Goal: Task Accomplishment & Management: Use online tool/utility

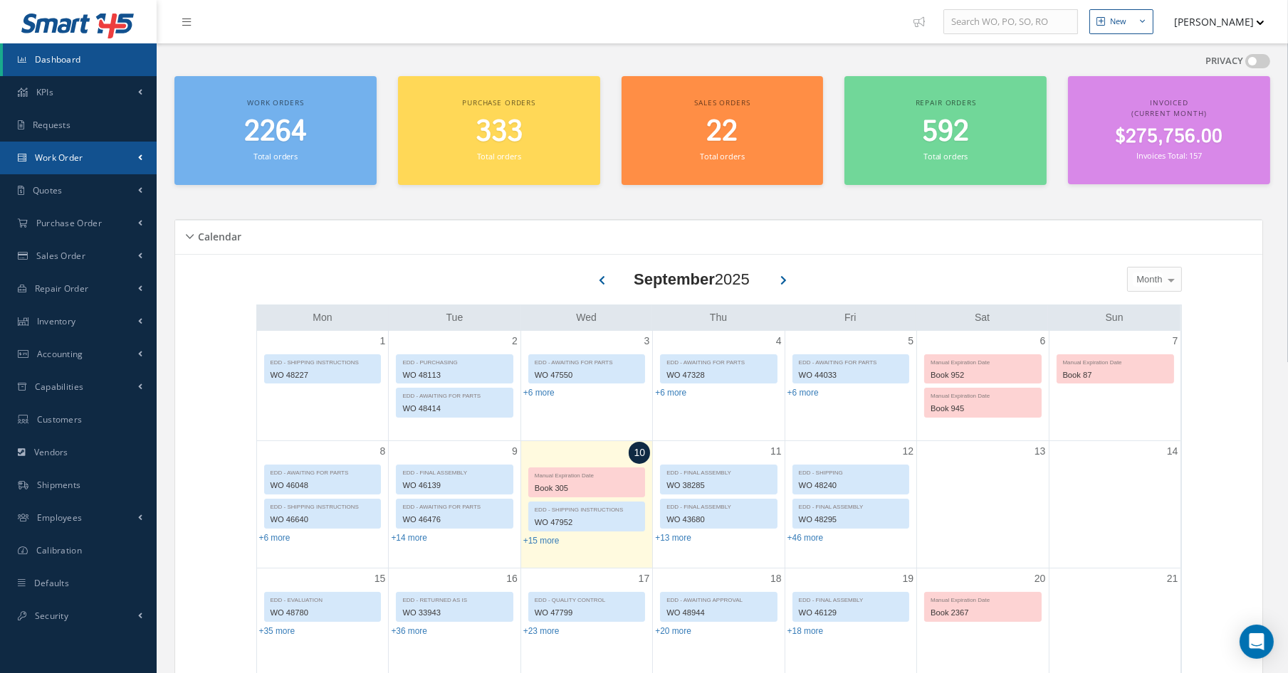
click at [61, 162] on span "Work Order" at bounding box center [59, 158] width 48 height 12
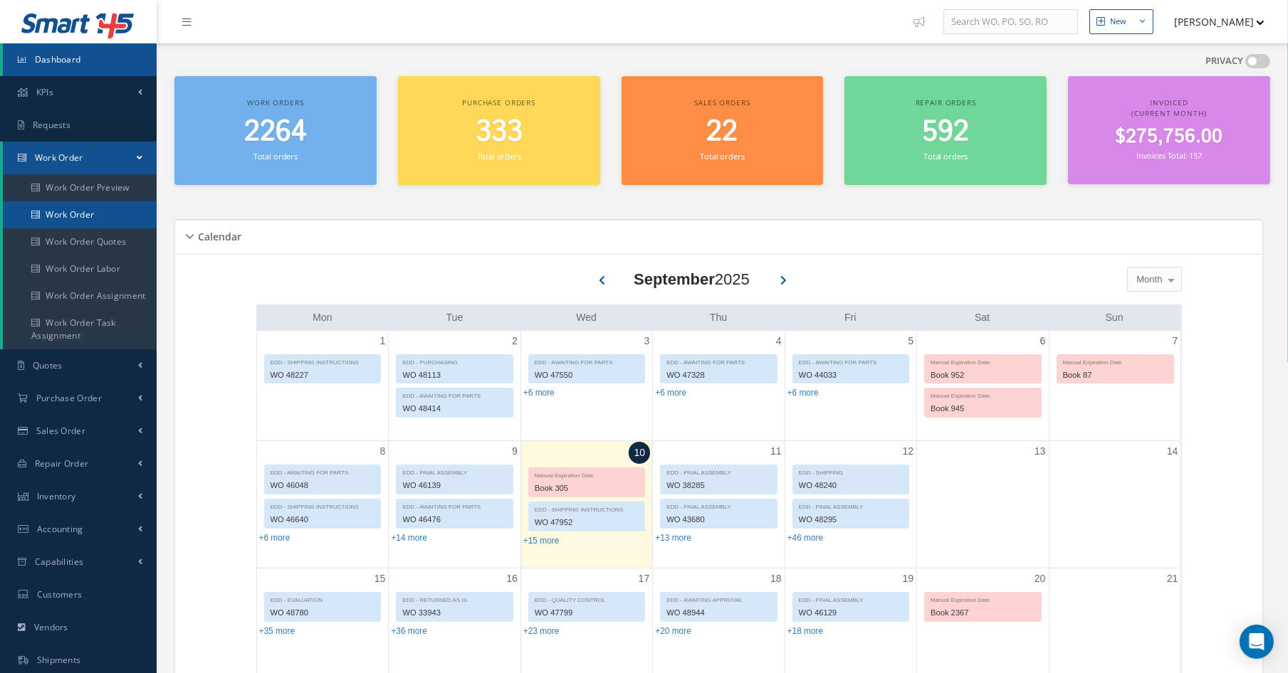
click at [88, 209] on link "Work Order" at bounding box center [80, 214] width 154 height 27
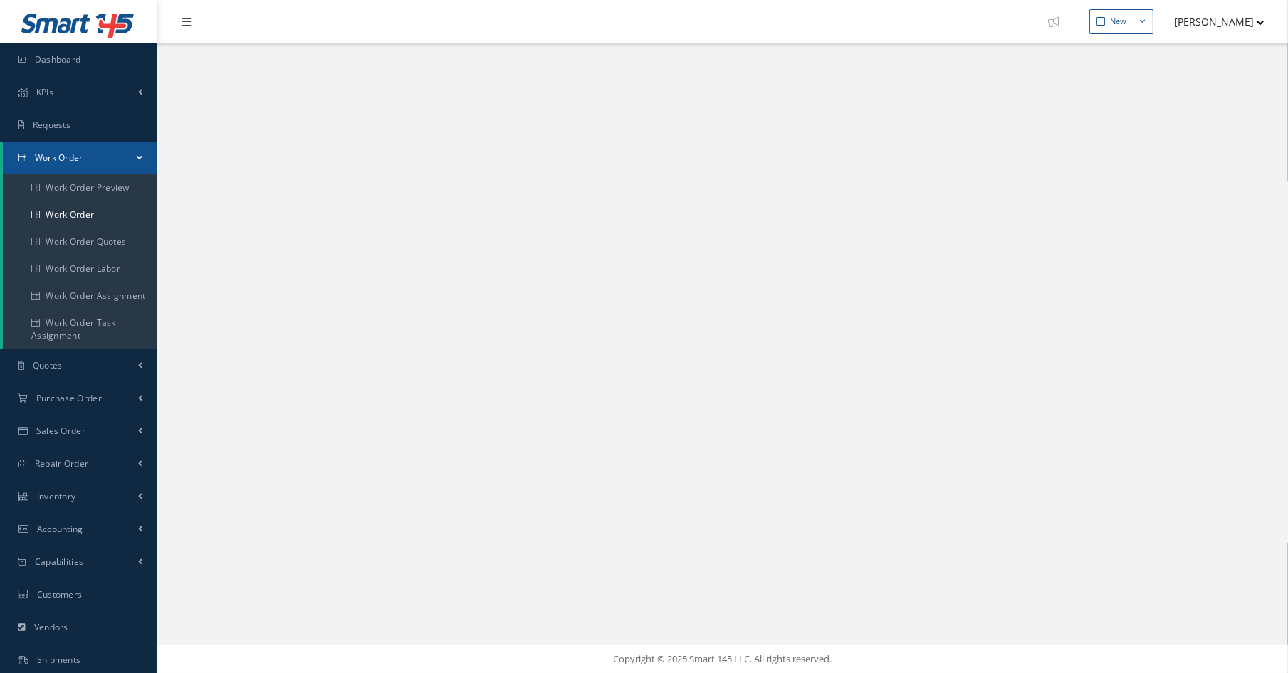
select select "25"
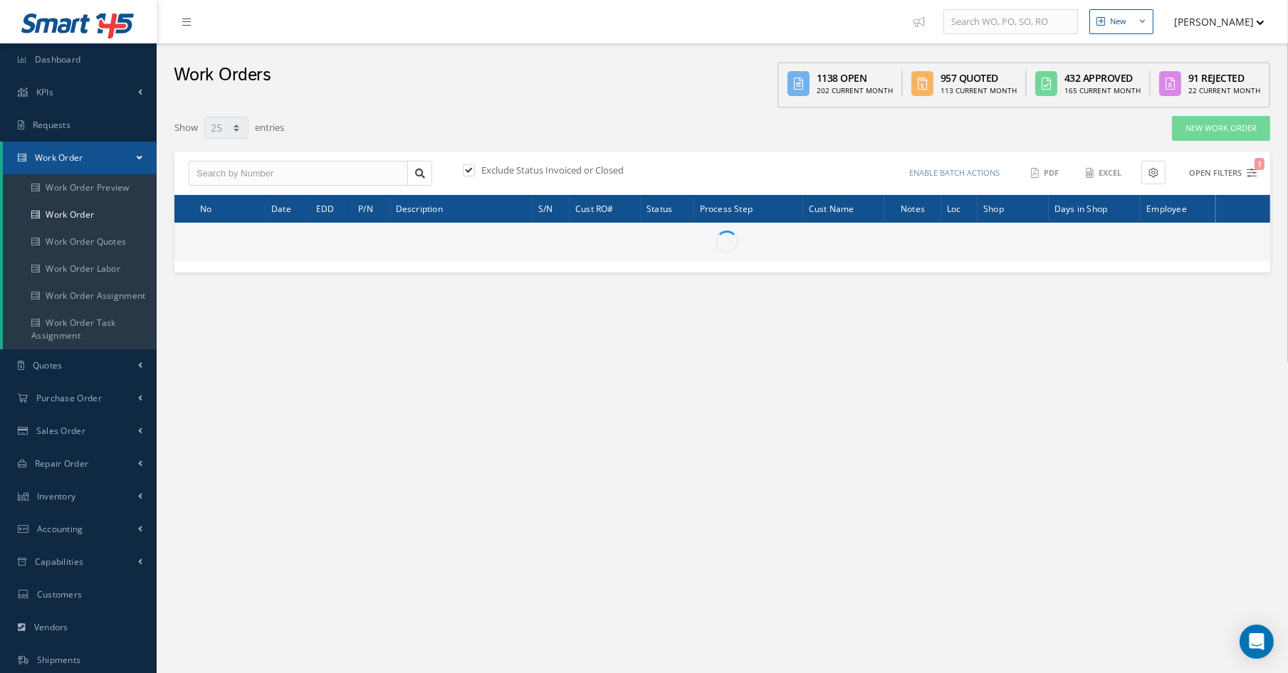
type input "All Work Request"
type input "All Work Performed"
type input "All Status"
type input "WO Part Status"
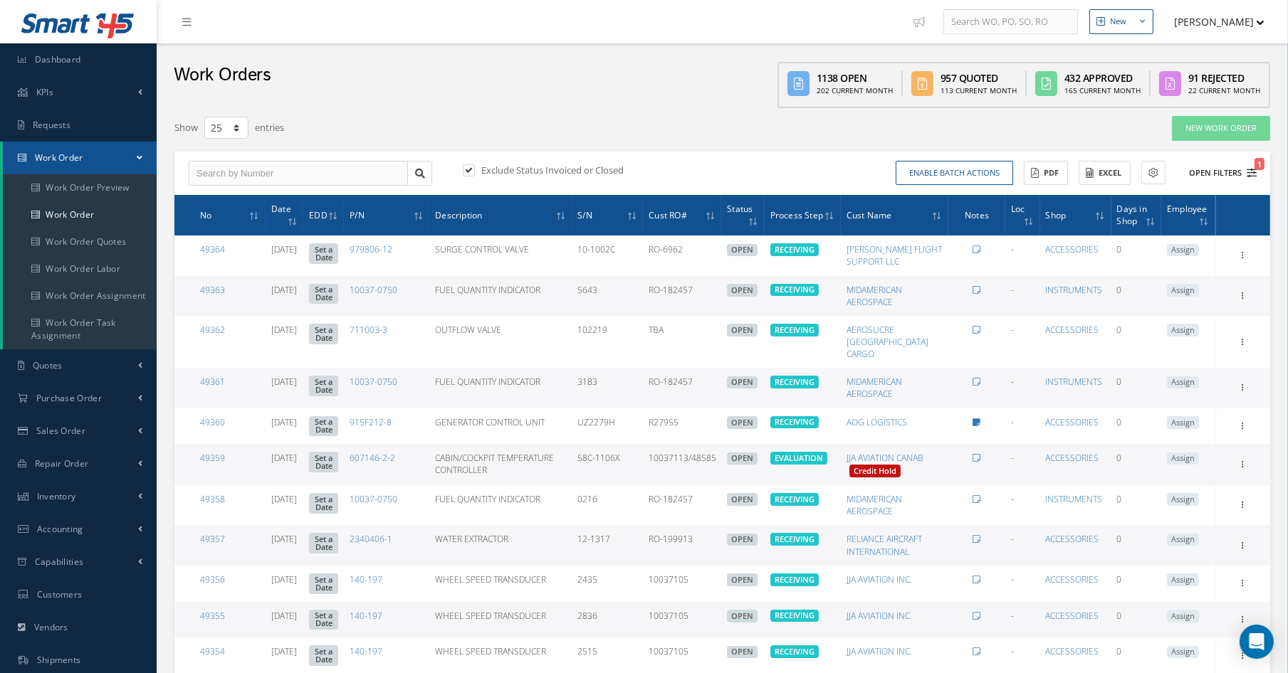
click at [1251, 171] on icon "1" at bounding box center [1251, 173] width 10 height 10
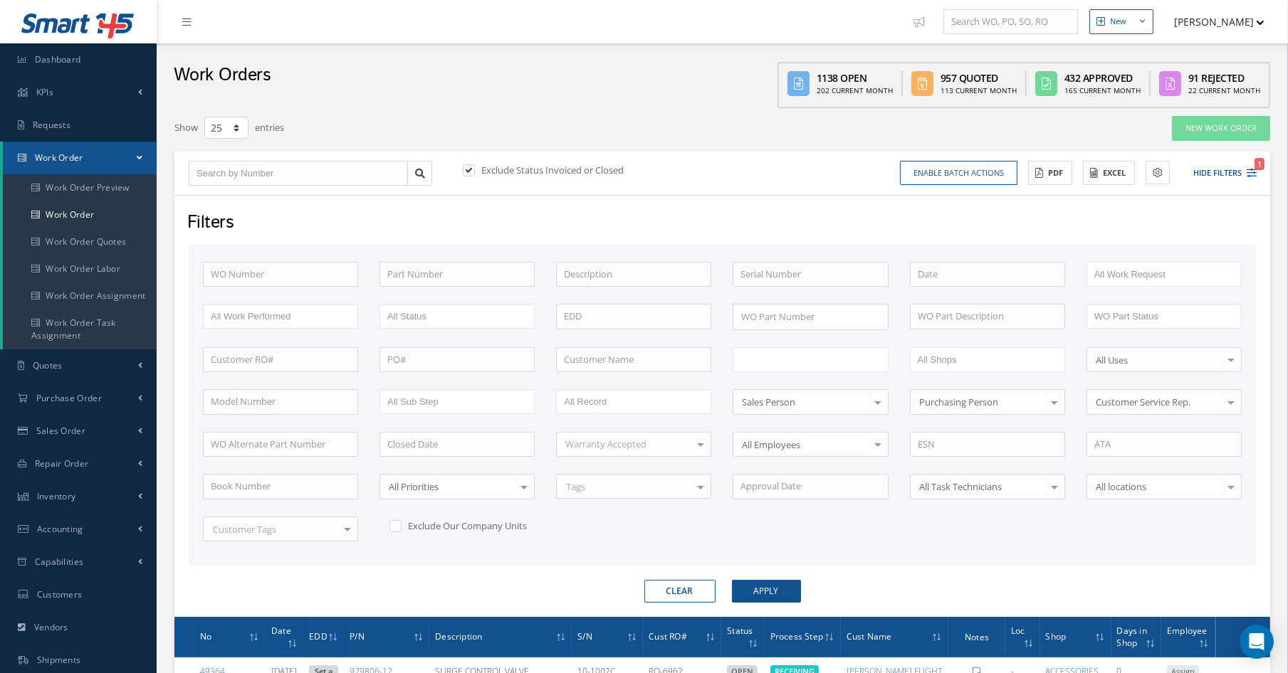
click at [764, 367] on ul at bounding box center [809, 359] width 155 height 25
type input "shi"
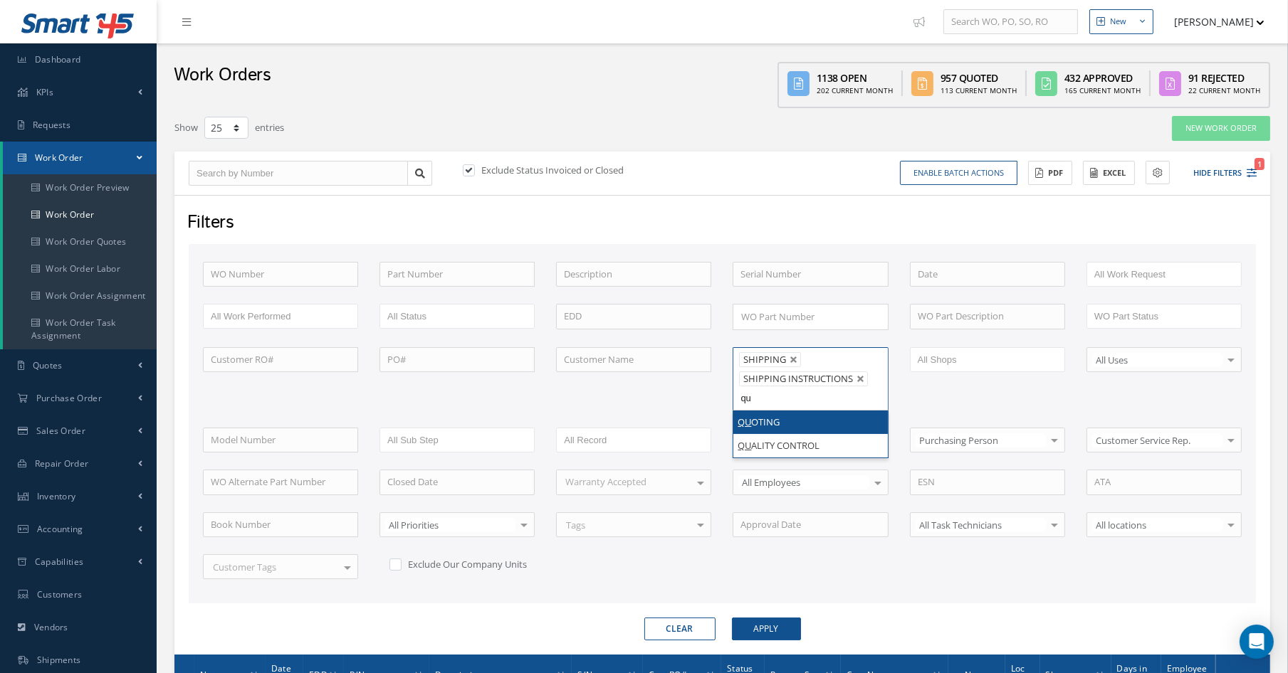
type input "qua"
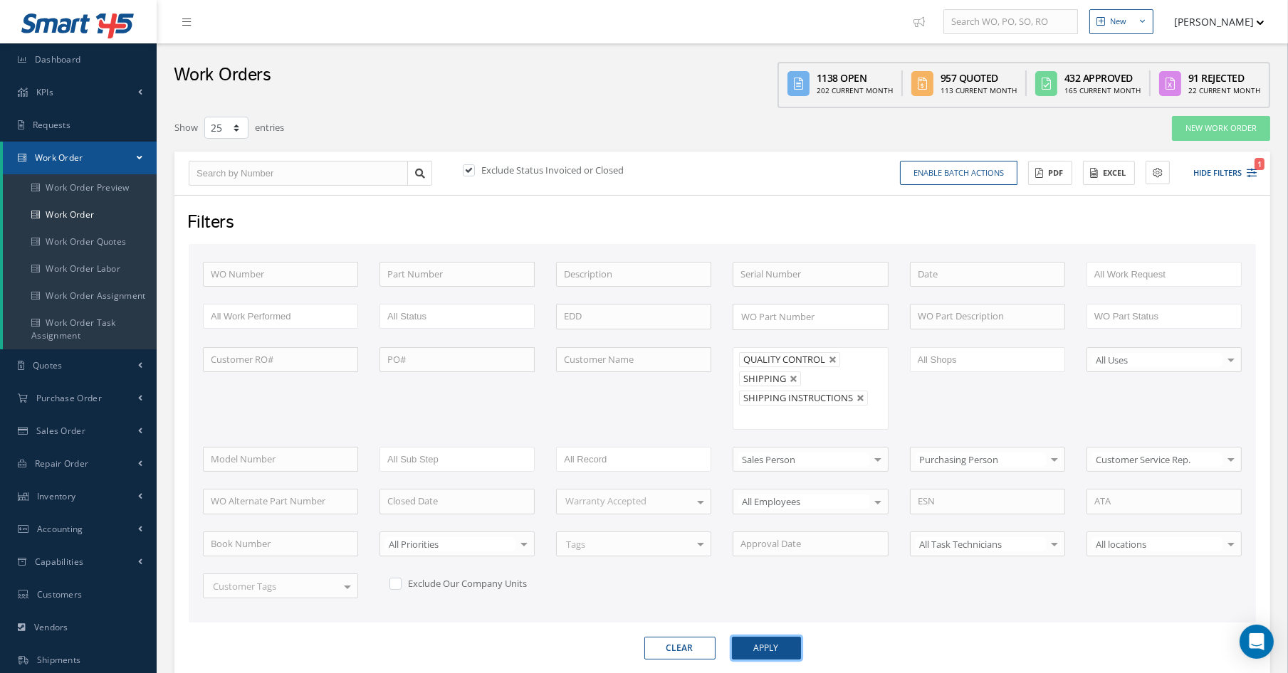
click at [759, 640] on button "Apply" at bounding box center [766, 648] width 69 height 23
click at [1114, 179] on button "Excel" at bounding box center [1109, 173] width 52 height 25
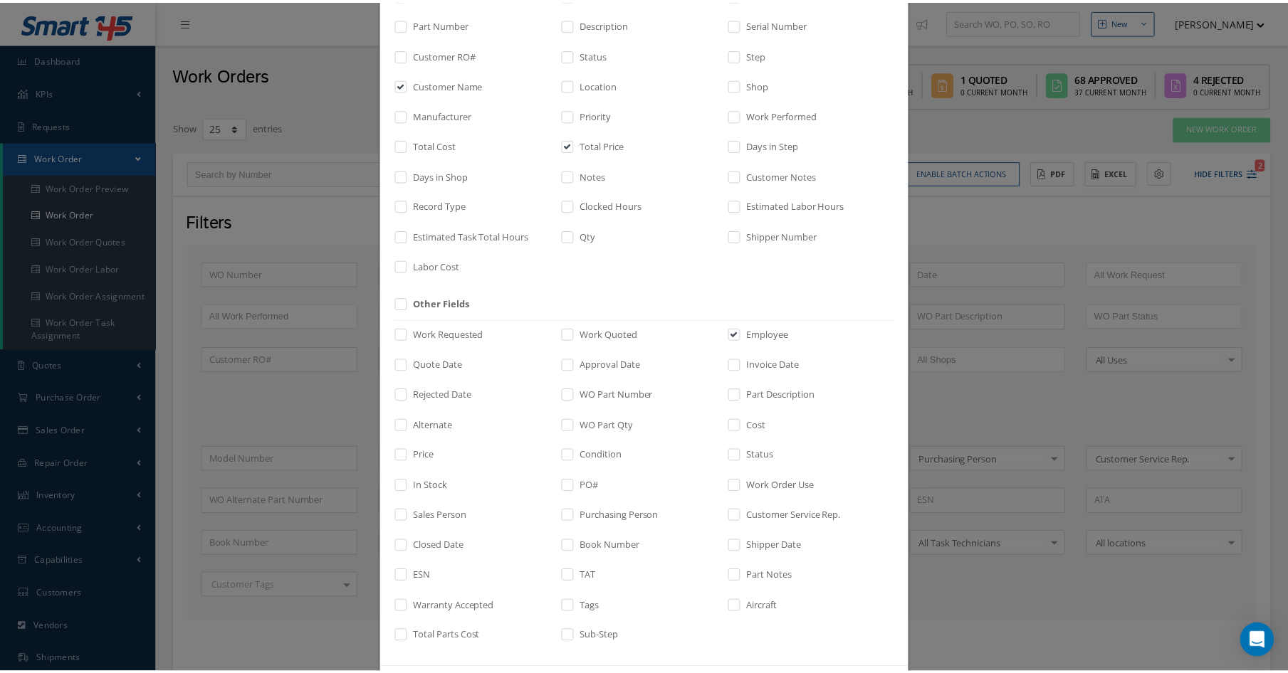
scroll to position [179, 0]
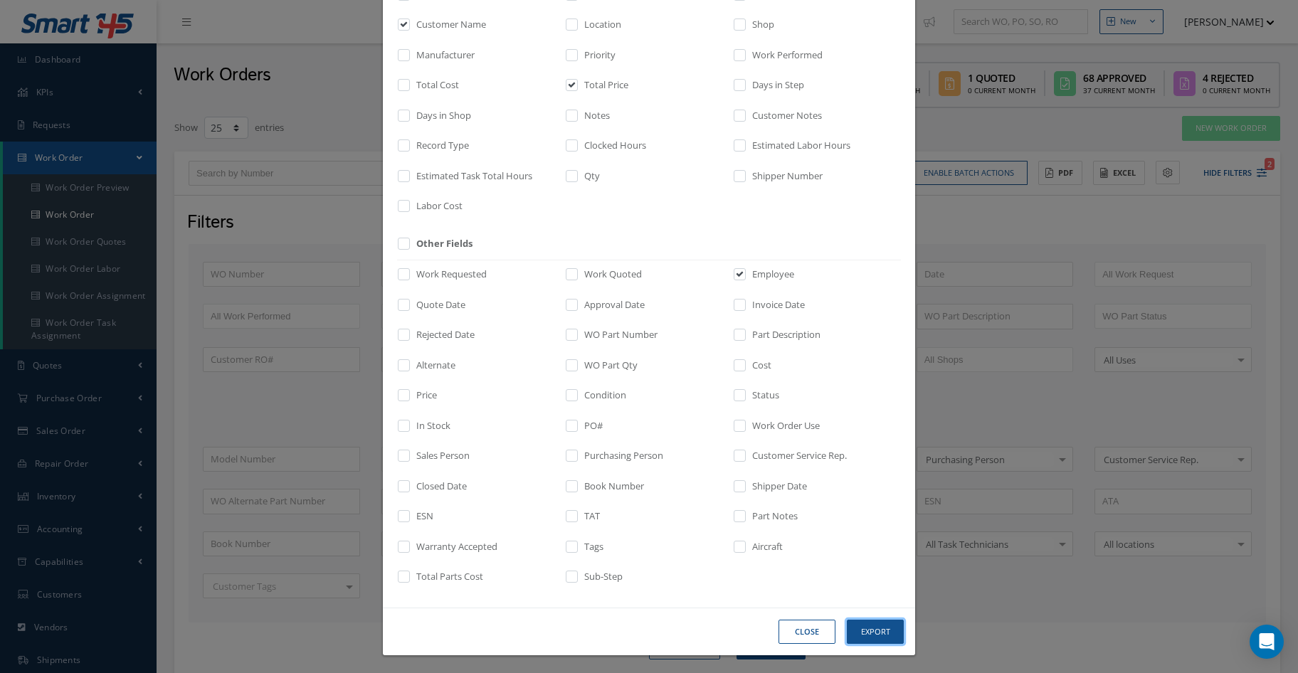
click at [861, 629] on button "Export" at bounding box center [875, 632] width 57 height 25
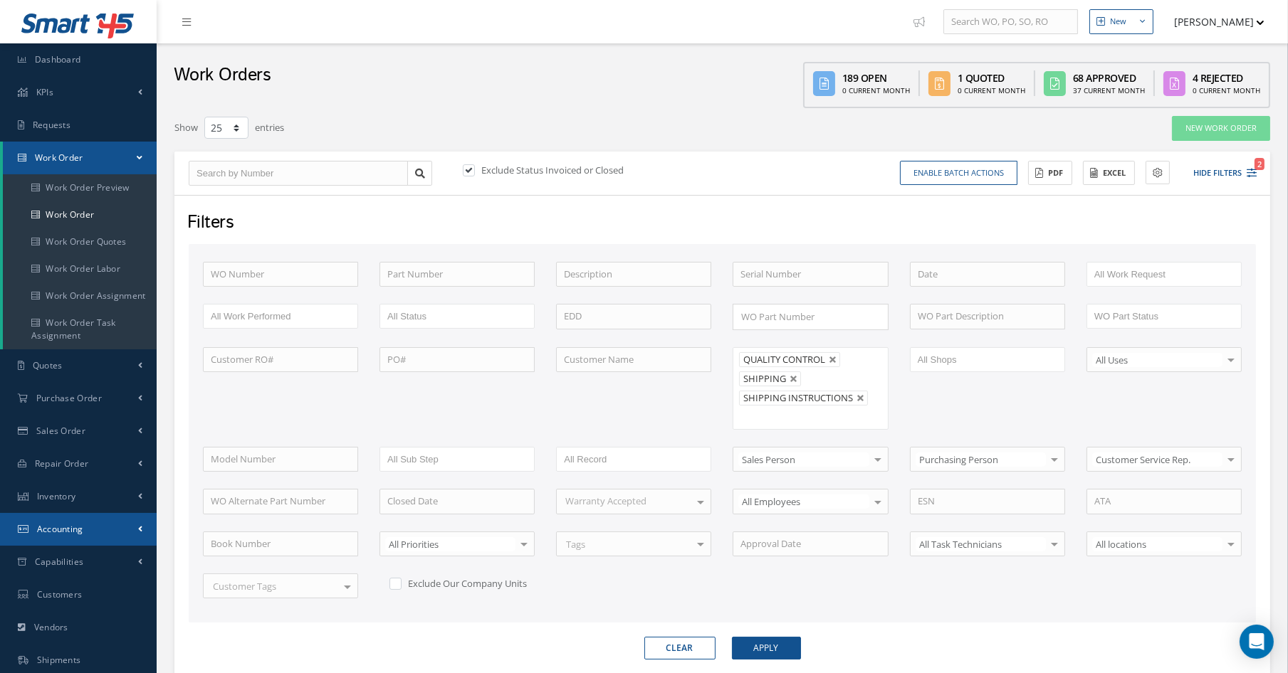
click at [66, 528] on span "Accounting" at bounding box center [60, 529] width 46 height 12
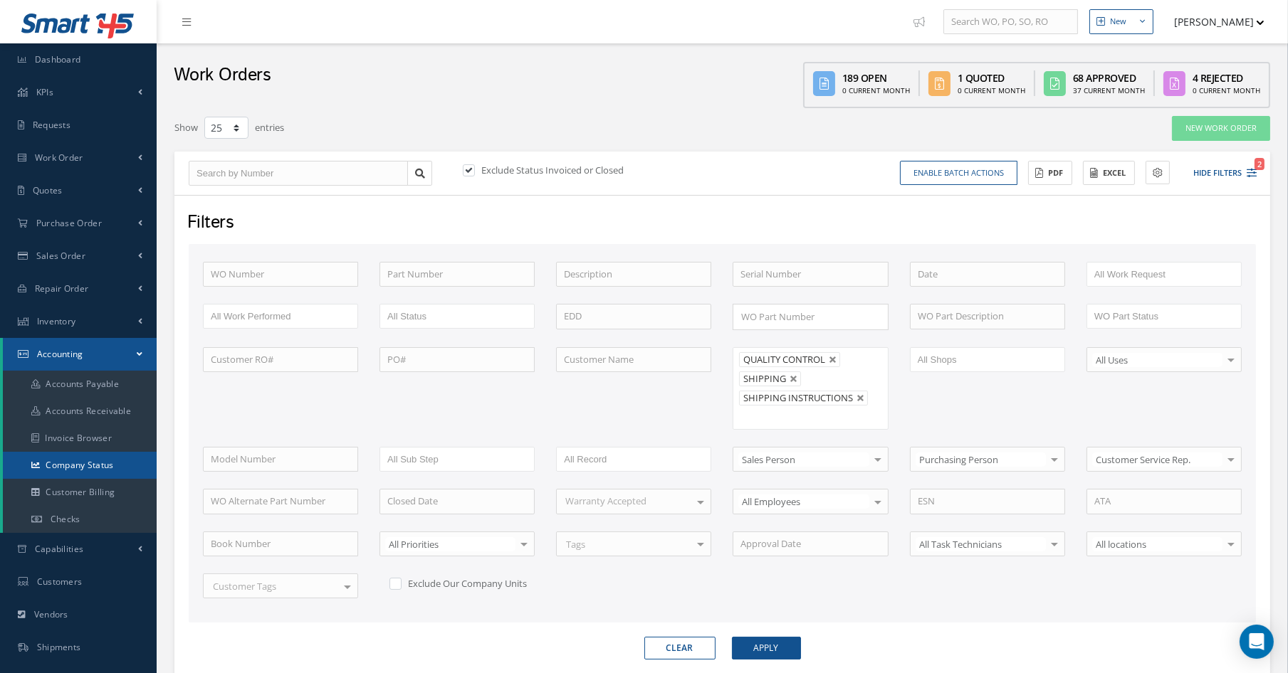
click at [68, 459] on link "Company Status" at bounding box center [80, 465] width 154 height 27
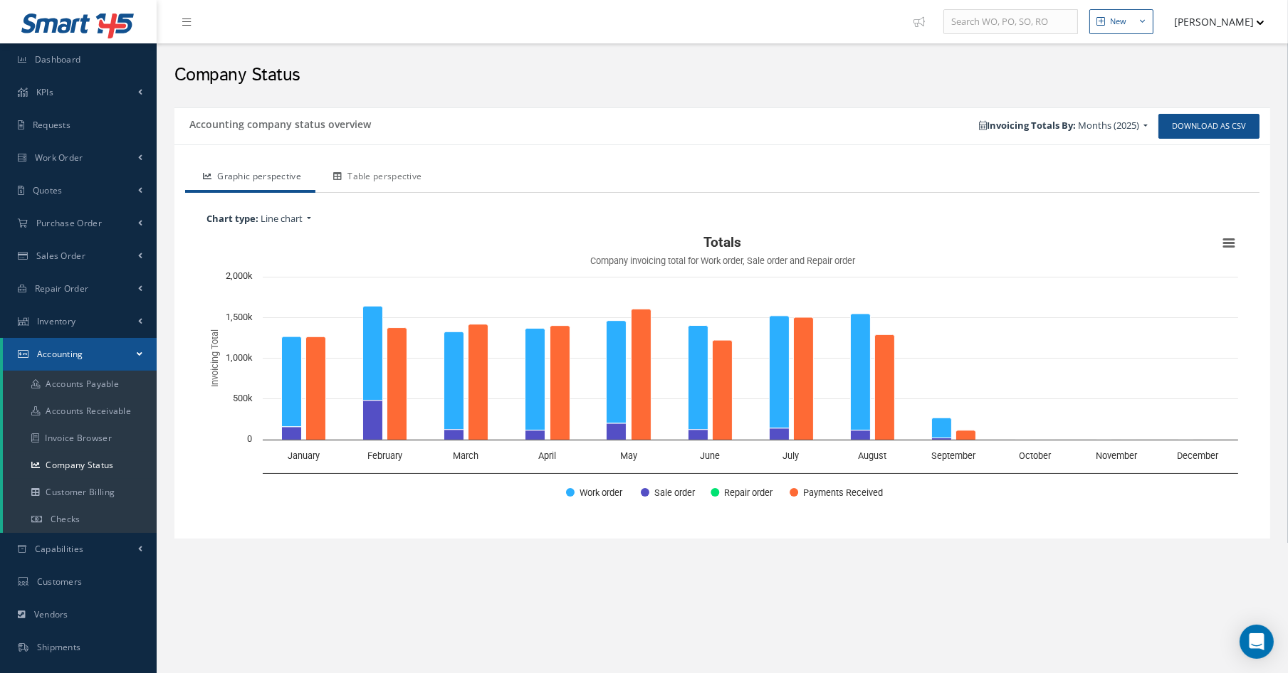
click at [381, 176] on link "Table perspective" at bounding box center [375, 178] width 120 height 30
